Goal: Communication & Community: Answer question/provide support

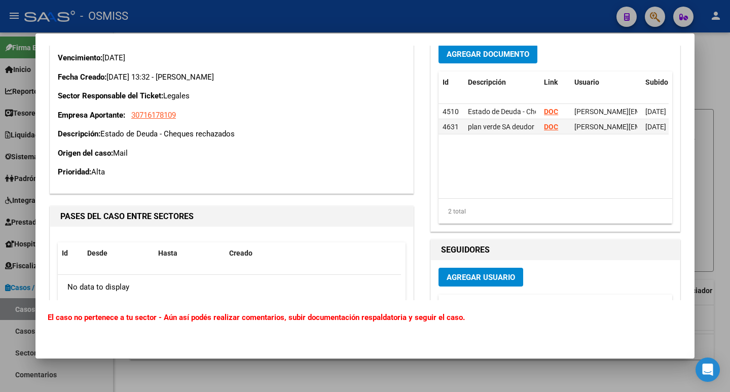
scroll to position [240, 0]
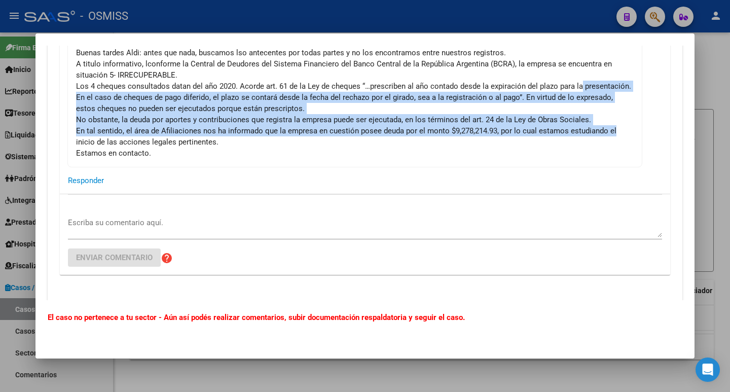
drag, startPoint x: 667, startPoint y: 117, endPoint x: 663, endPoint y: 92, distance: 25.7
click at [663, 92] on div "Aldana Rabuñal 14/08/2025 15:54 Buenas tardes, adjunto los 4 cheques que han si…" at bounding box center [365, 86] width 635 height 441
click at [355, 160] on mat-card-content "Buenas tardes Aldi: antes que nada, buscamos lso antecentes por todas partes y …" at bounding box center [354, 103] width 575 height 129
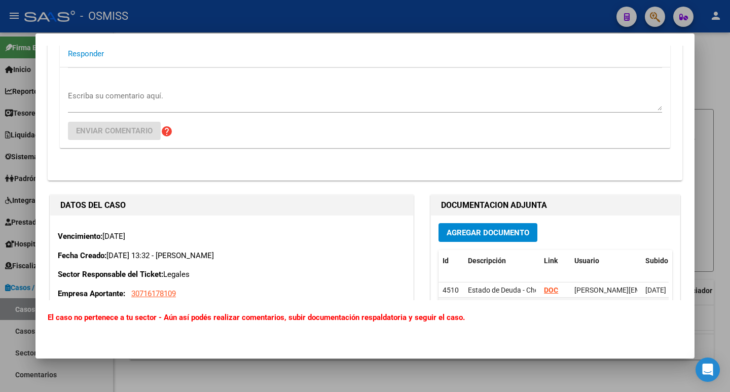
scroll to position [409, 0]
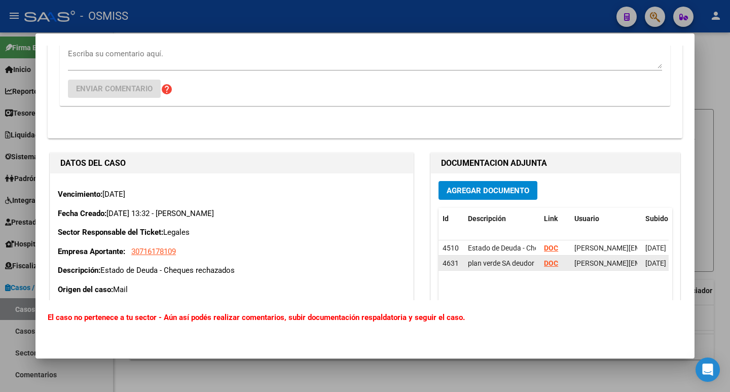
click at [544, 265] on strong "DOC" at bounding box center [551, 263] width 14 height 8
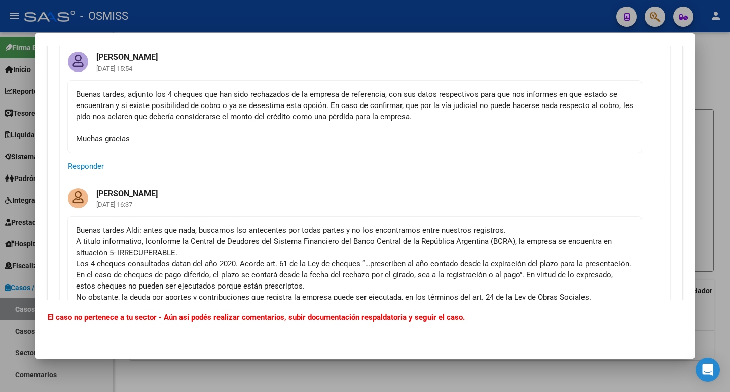
scroll to position [0, 0]
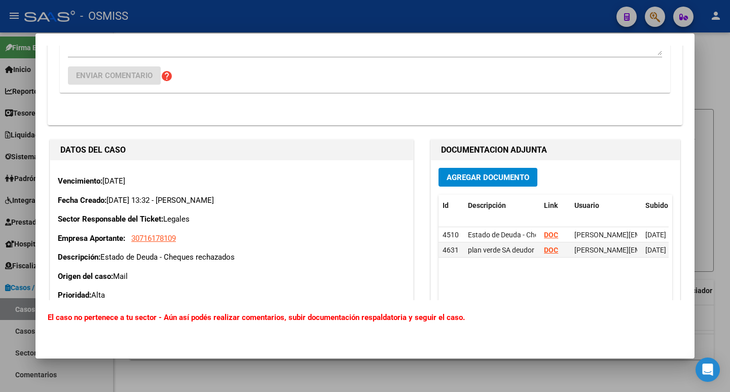
scroll to position [296, 0]
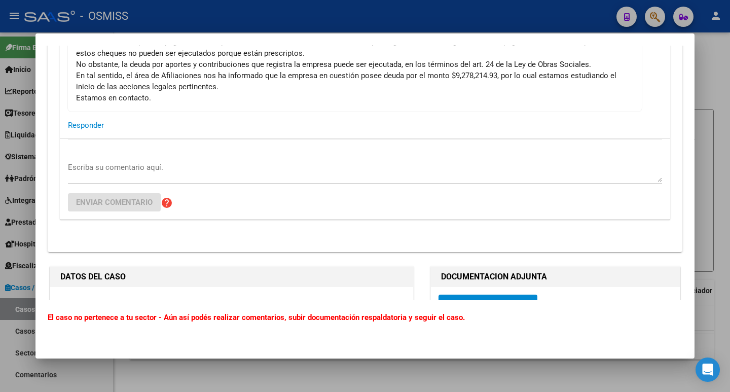
click at [146, 165] on textarea "Escriba su comentario aquí." at bounding box center [365, 172] width 594 height 20
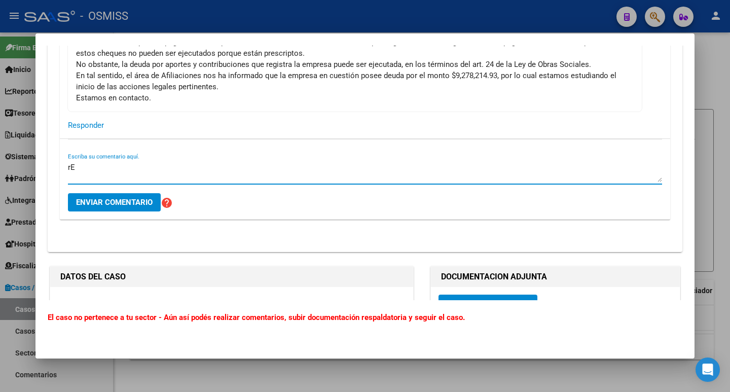
type textarea "r"
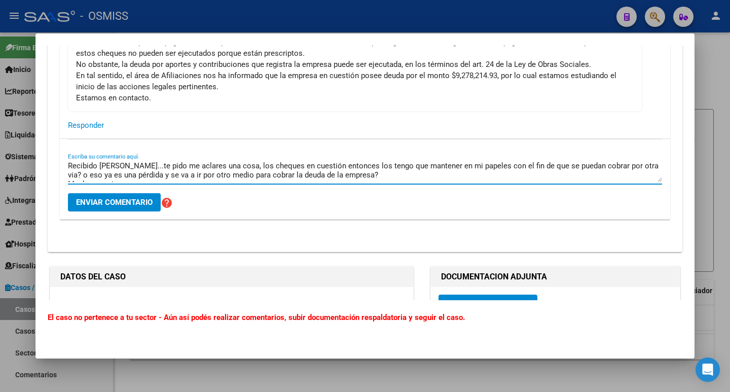
scroll to position [0, 0]
click at [118, 167] on textarea "Recibido Fany...te pido me aclares una cosa, los cheques en cuestión entonces l…" at bounding box center [365, 172] width 594 height 20
type textarea "Recibido Fany. Te pido me aclares una cosa, los cheques en cuestión entonces lo…"
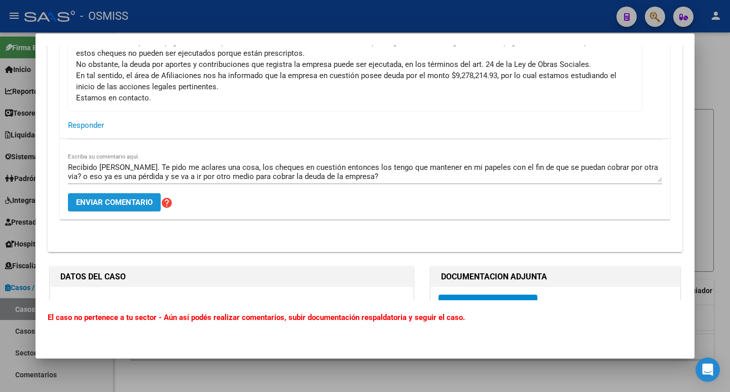
click at [110, 201] on span "Enviar comentario" at bounding box center [114, 202] width 77 height 9
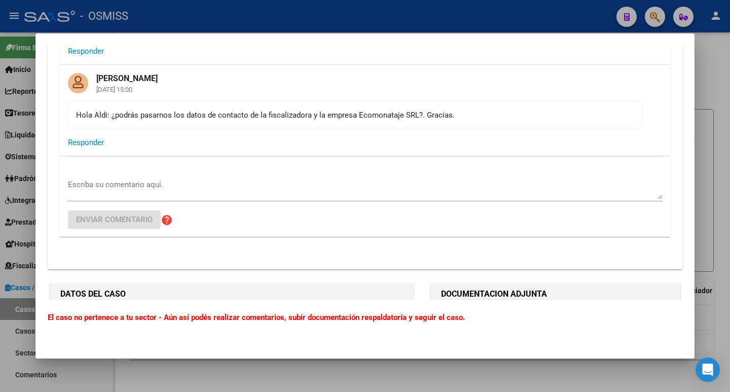
scroll to position [169, 0]
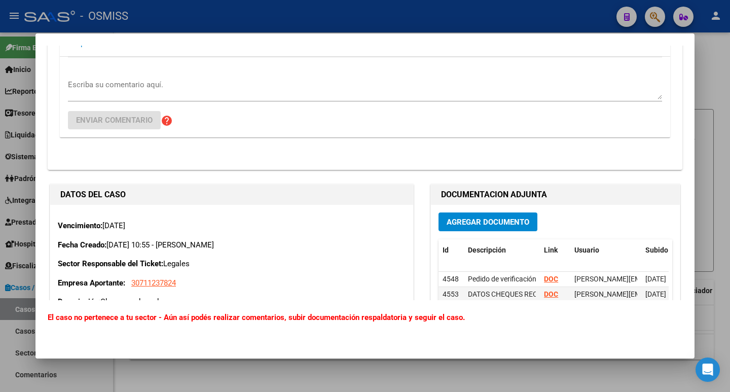
scroll to position [592, 0]
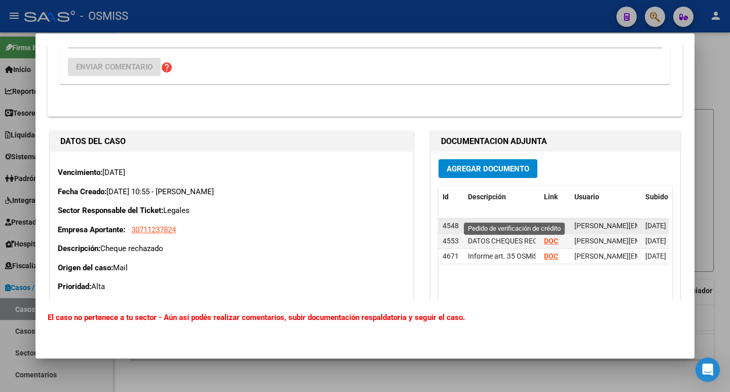
click at [508, 222] on span "Pedido de verificación de crédito" at bounding box center [518, 226] width 101 height 8
click at [544, 222] on strong "DOC" at bounding box center [551, 226] width 14 height 8
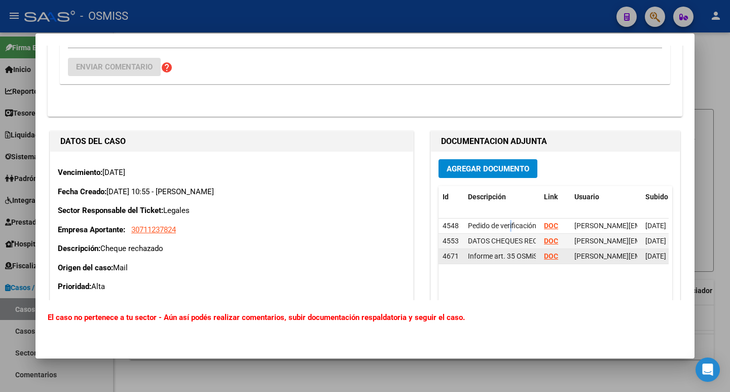
click at [552, 252] on strong "DOC" at bounding box center [551, 256] width 14 height 8
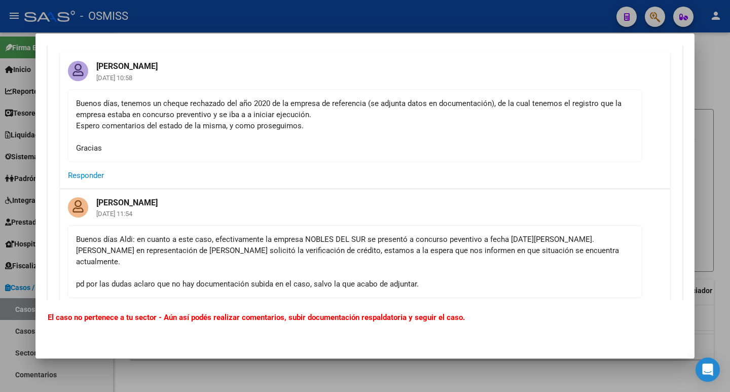
scroll to position [85, 0]
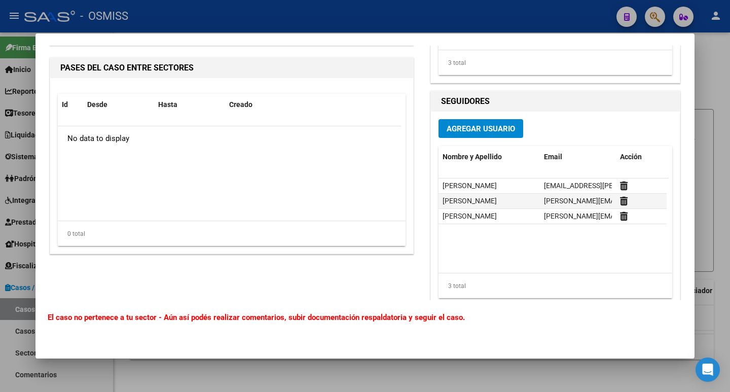
scroll to position [858, 0]
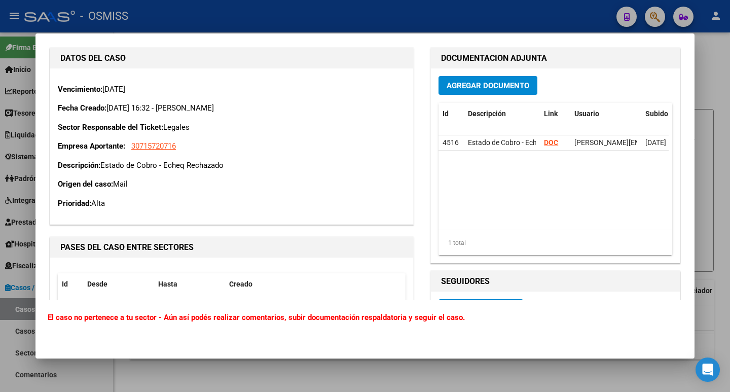
scroll to position [549, 0]
